Goal: Transaction & Acquisition: Purchase product/service

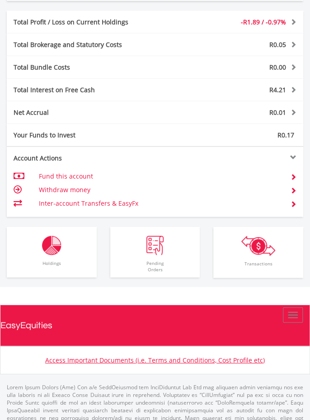
scroll to position [573, 0]
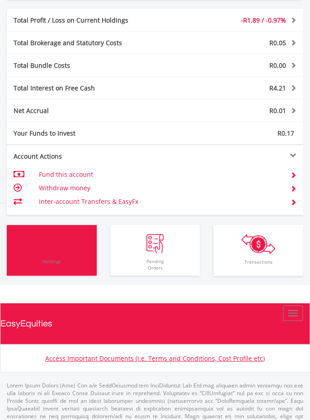
click at [57, 249] on img "button" at bounding box center [51, 243] width 19 height 19
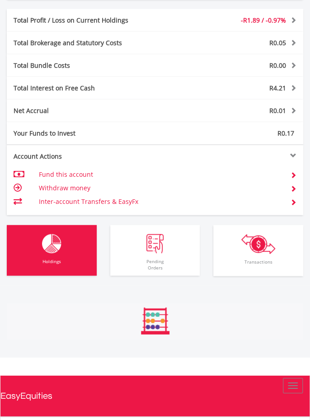
scroll to position [694, 0]
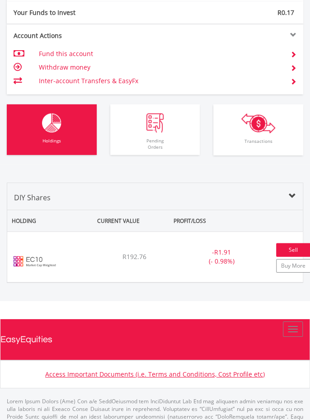
click at [293, 250] on link "Sell" at bounding box center [293, 250] width 34 height 14
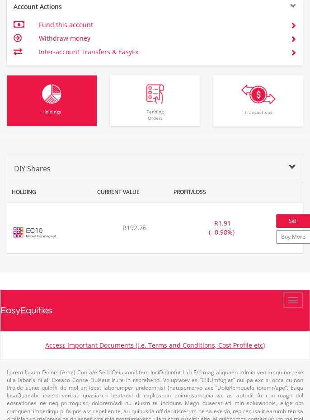
scroll to position [737, 0]
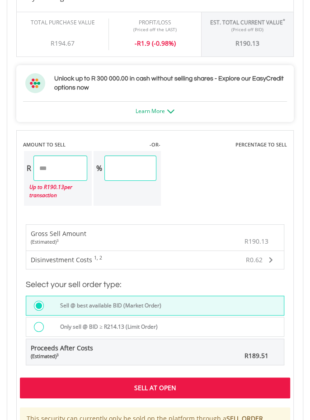
scroll to position [981, 0]
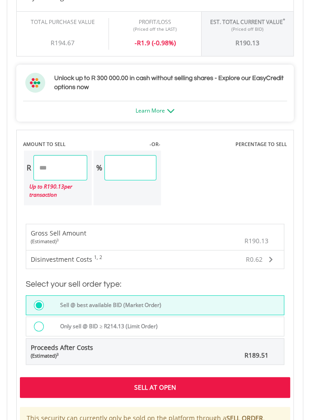
click at [230, 384] on div "Sell At Open" at bounding box center [155, 387] width 270 height 21
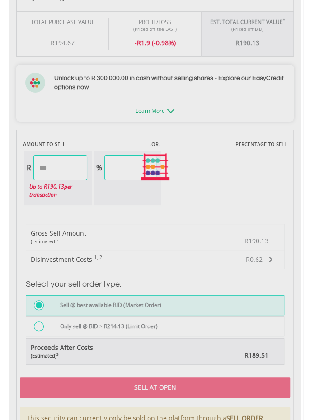
scroll to position [1024, 0]
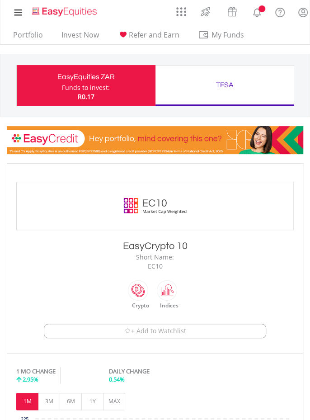
type input "******"
click at [26, 35] on link "Portfolio" at bounding box center [27, 37] width 37 height 14
click at [28, 40] on link "Portfolio" at bounding box center [27, 37] width 37 height 14
